Goal: Navigation & Orientation: Find specific page/section

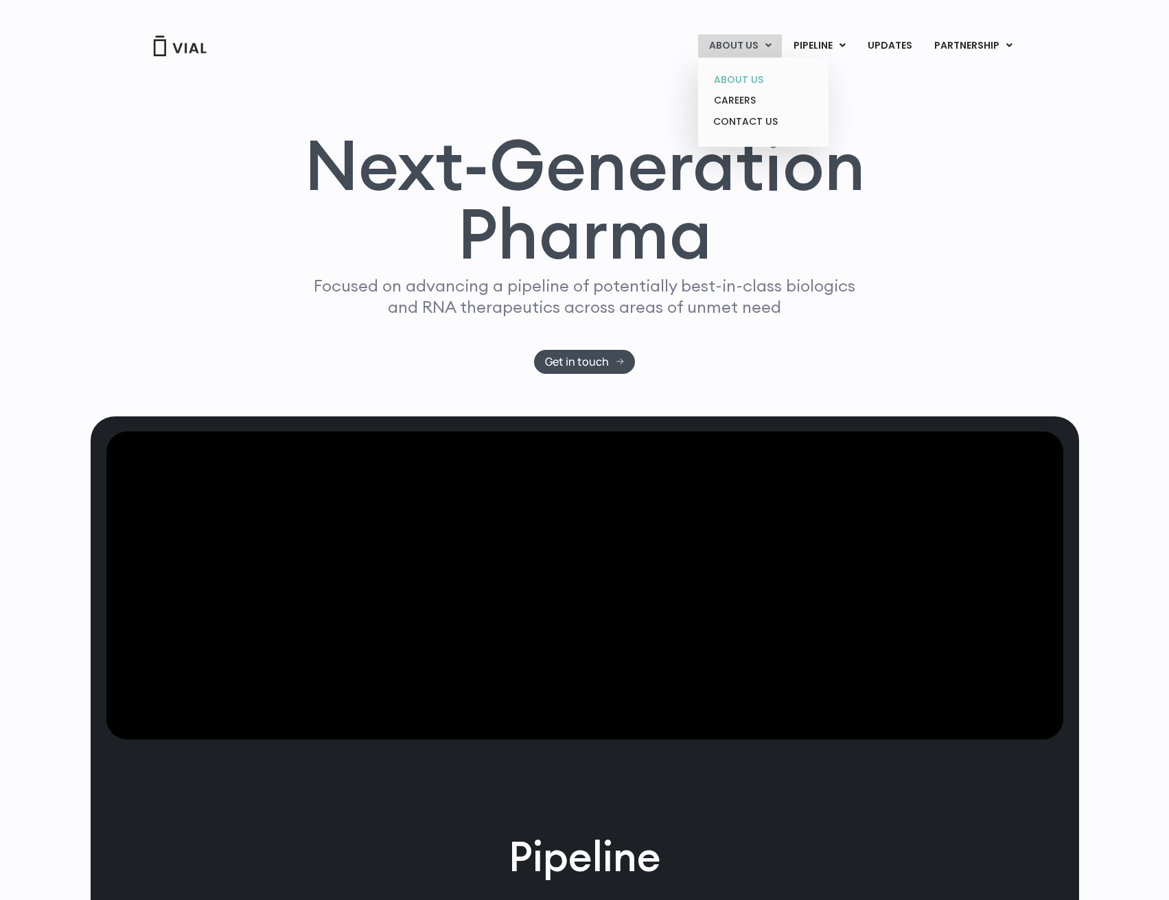
click at [744, 80] on link "ABOUT US" at bounding box center [763, 79] width 120 height 21
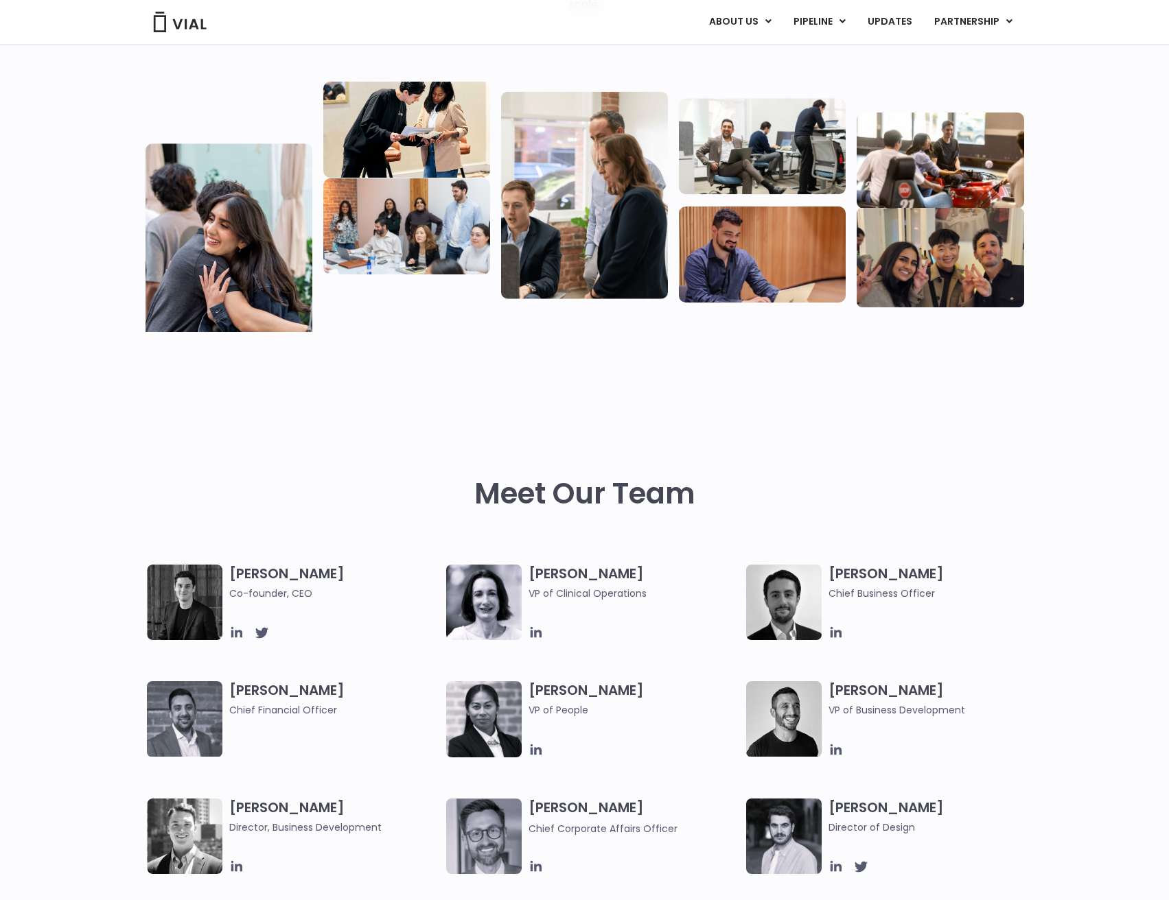
scroll to position [275, 0]
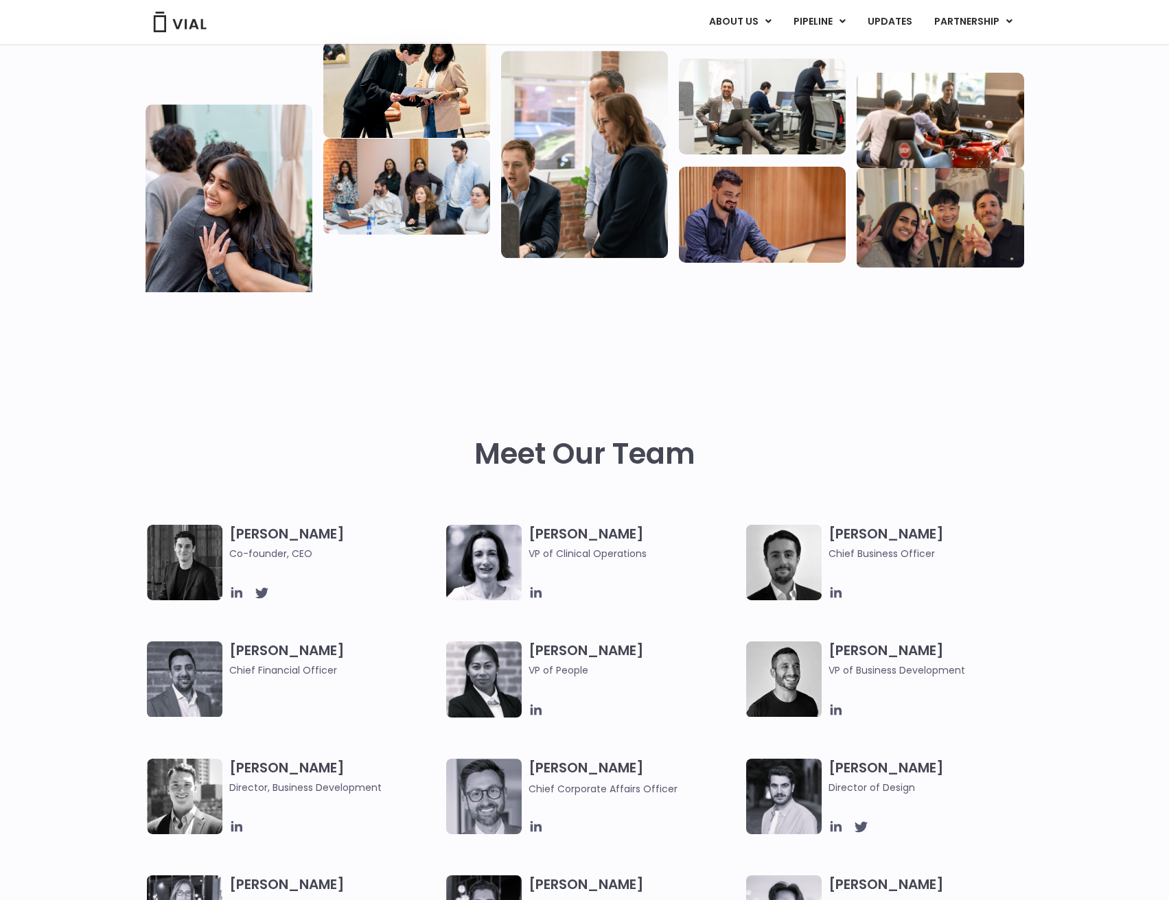
click at [171, 548] on img at bounding box center [184, 562] width 75 height 75
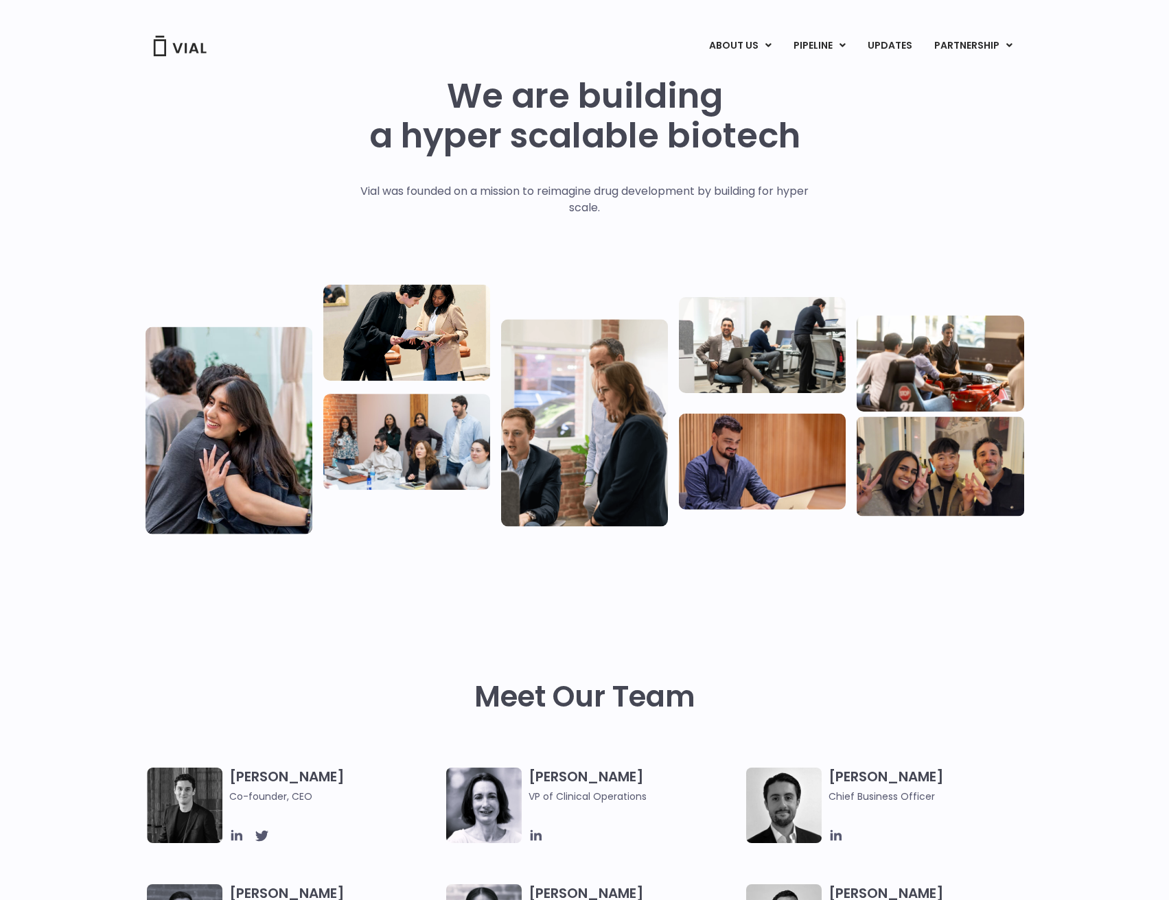
scroll to position [0, 0]
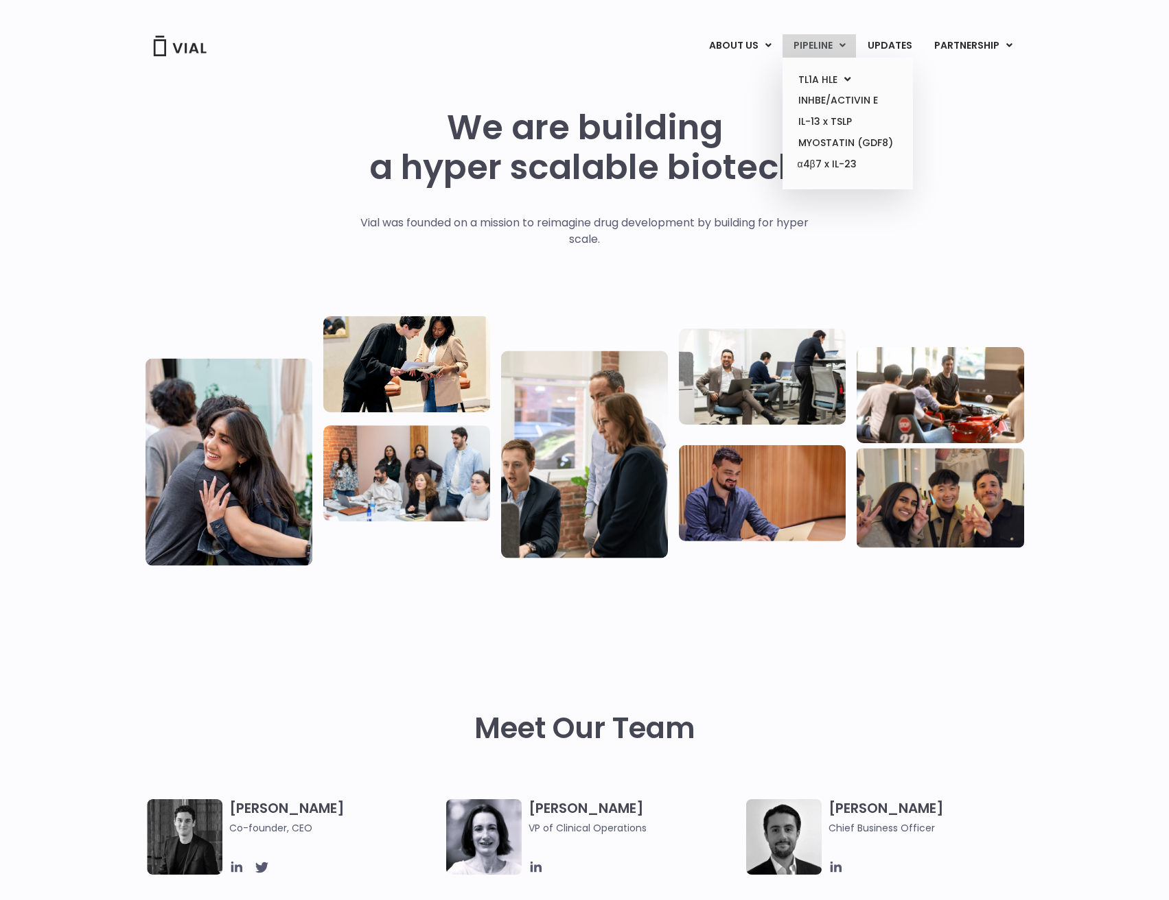
click at [821, 39] on link "PIPELINE" at bounding box center [818, 45] width 73 height 23
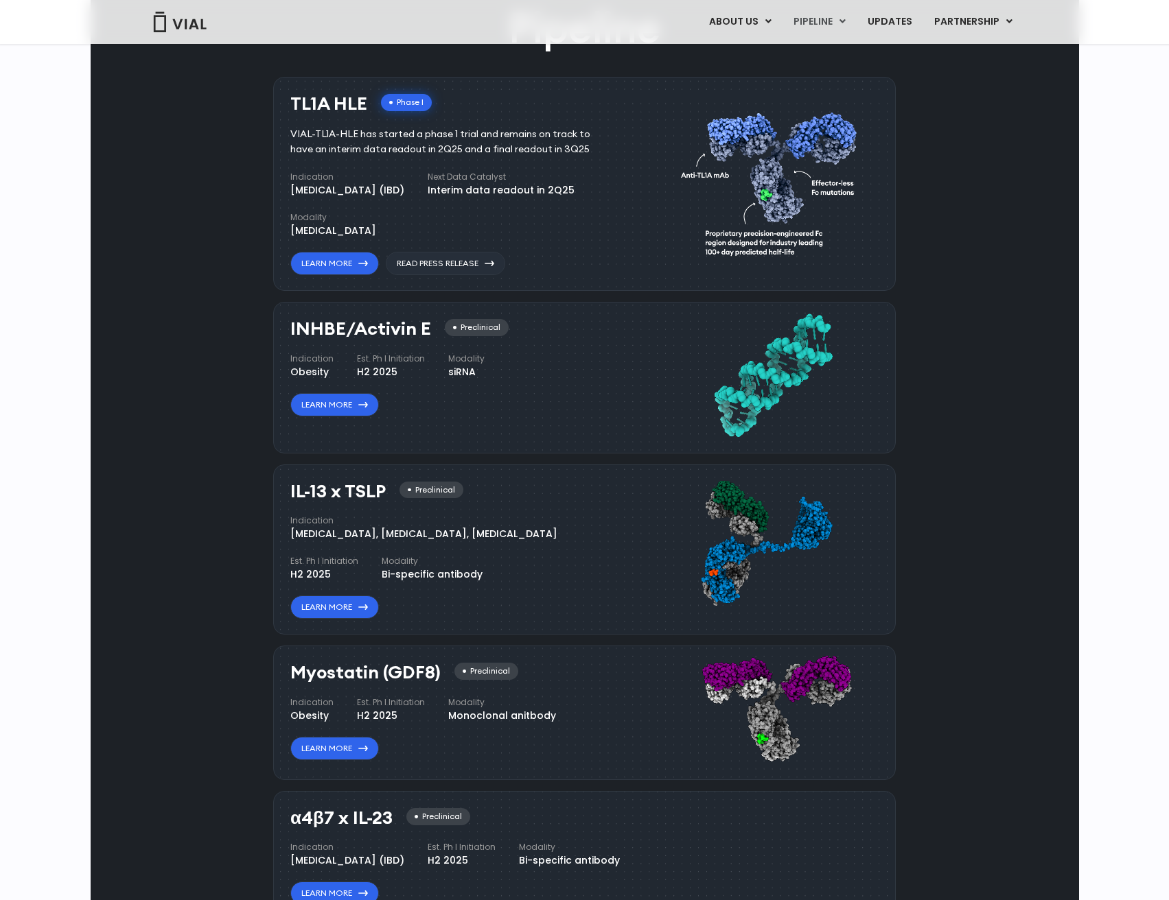
drag, startPoint x: 351, startPoint y: 137, endPoint x: 541, endPoint y: 152, distance: 191.4
click at [541, 152] on div "VIAL-TL1A-HLE has started a phase 1 trial and remains on track to have an inter…" at bounding box center [450, 142] width 320 height 30
drag, startPoint x: 496, startPoint y: 152, endPoint x: 295, endPoint y: 154, distance: 200.4
click at [295, 154] on div "VIAL-TL1A-HLE has started a phase 1 trial and remains on track to have an inter…" at bounding box center [450, 142] width 320 height 30
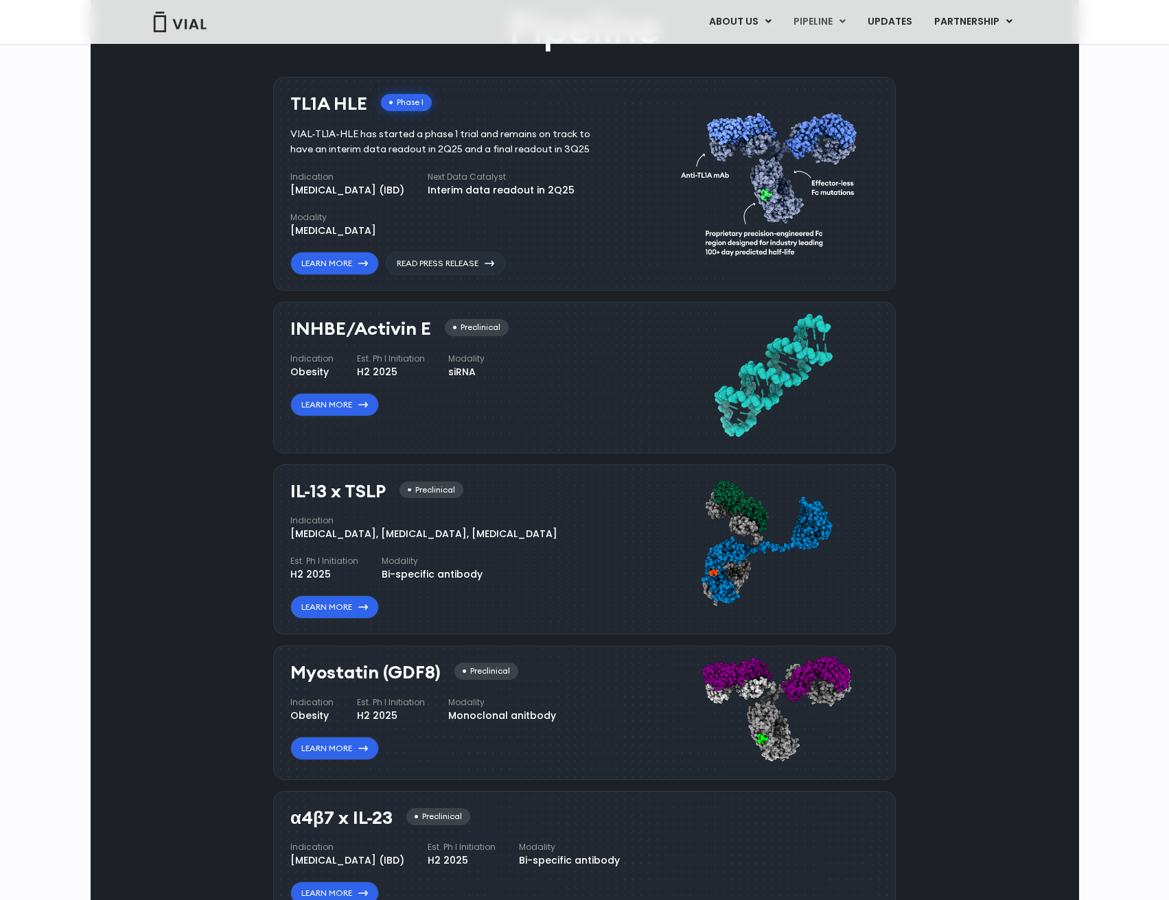
click at [233, 235] on div "Pipeline TL1A HLE Phase I VIAL-TL1A-HLE has started a phase 1 trial and remains…" at bounding box center [584, 484] width 957 height 968
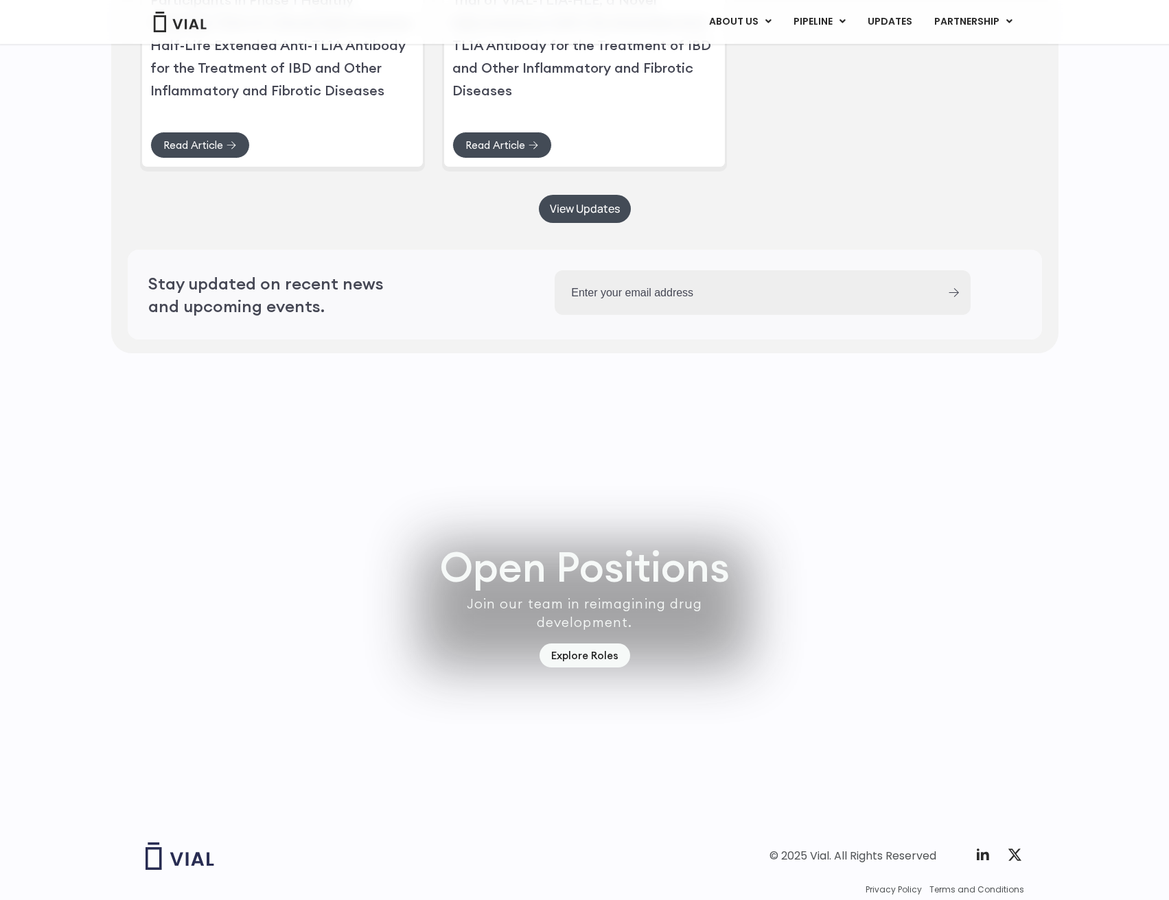
scroll to position [3531, 0]
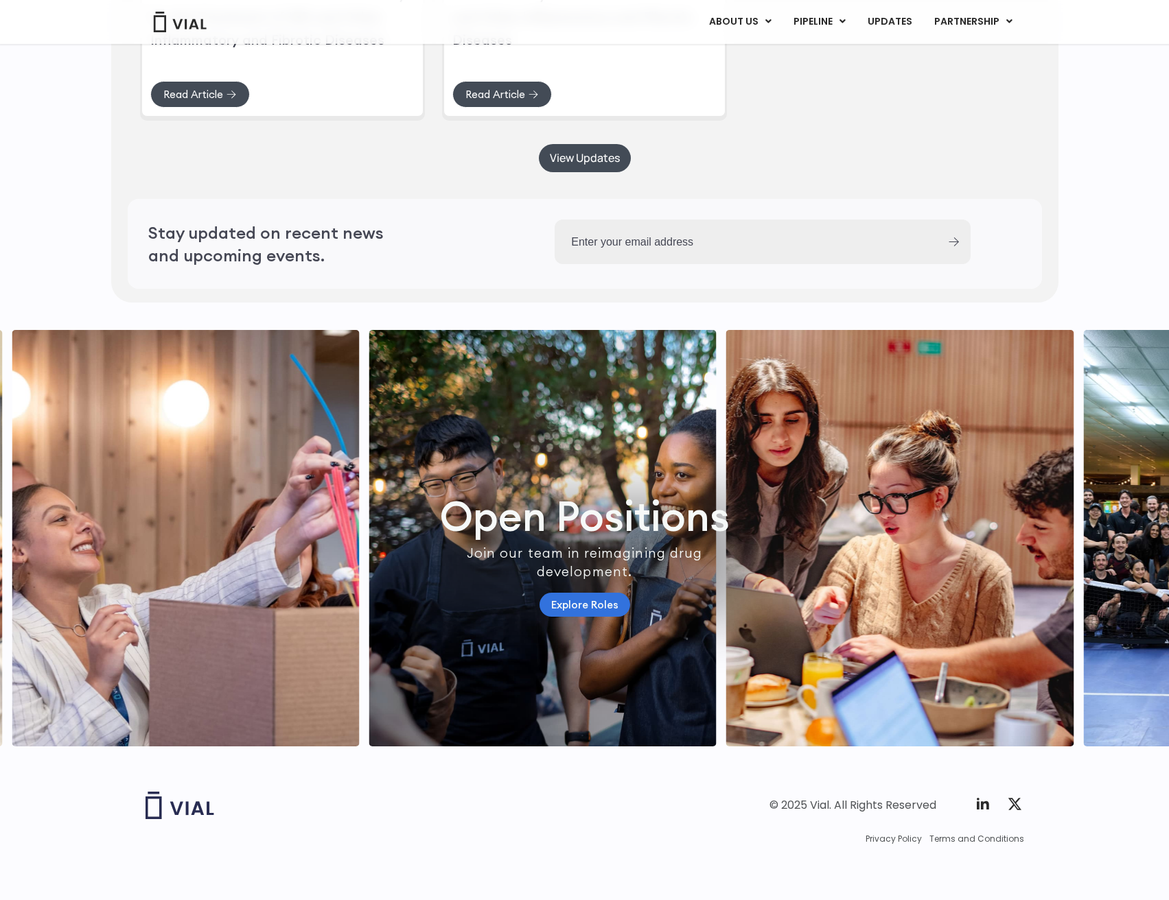
click at [583, 593] on link "Explore Roles" at bounding box center [584, 605] width 91 height 24
